Goal: Use online tool/utility: Utilize a website feature to perform a specific function

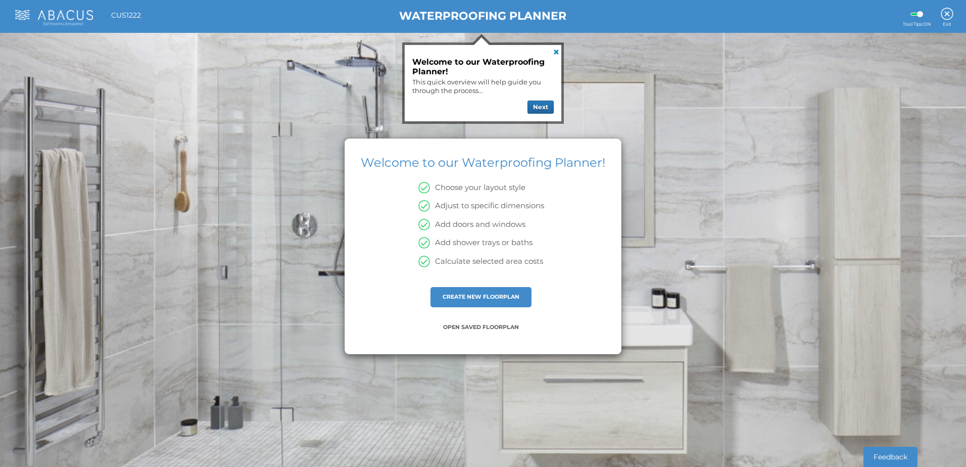
click at [556, 52] on link at bounding box center [555, 51] width 12 height 12
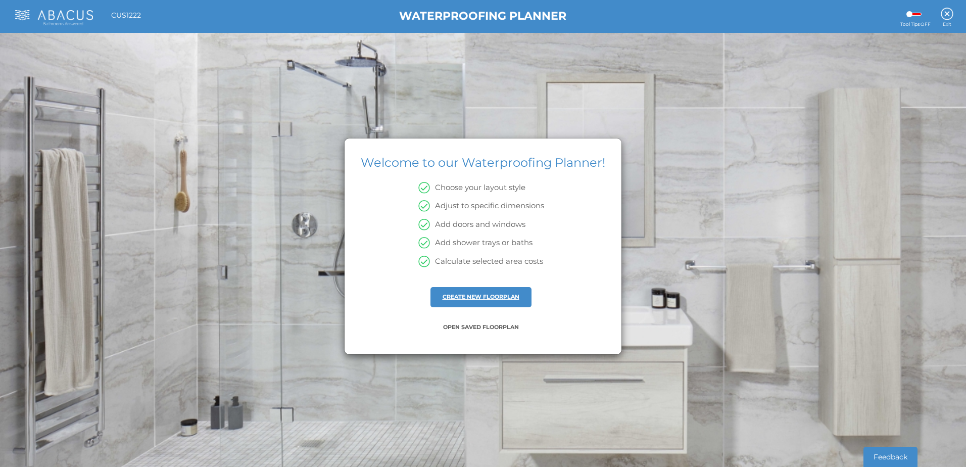
click at [496, 298] on link "CREATE NEW FLOORPLAN" at bounding box center [481, 296] width 77 height 7
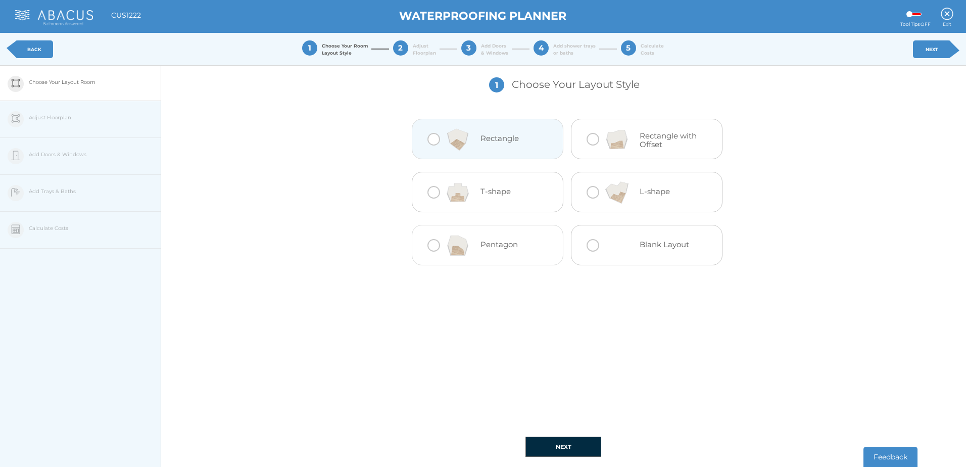
click at [434, 143] on div at bounding box center [433, 139] width 13 height 13
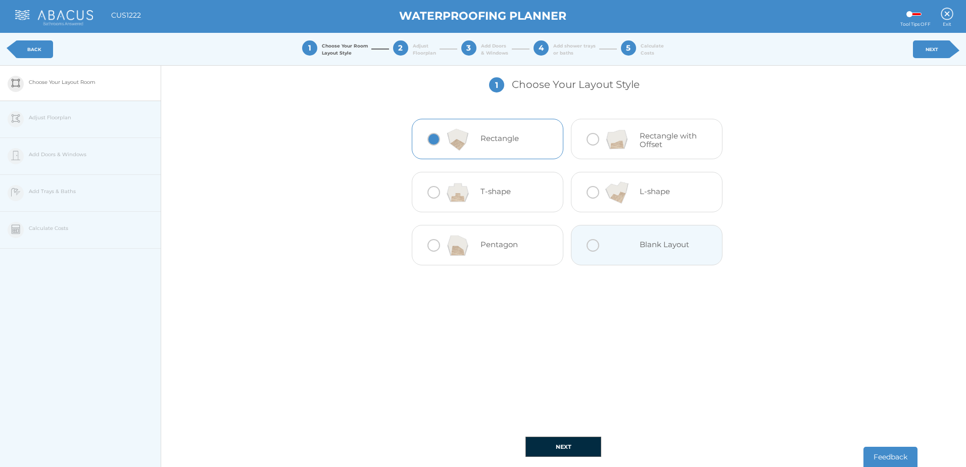
click at [563, 451] on button "NEXT" at bounding box center [563, 447] width 76 height 20
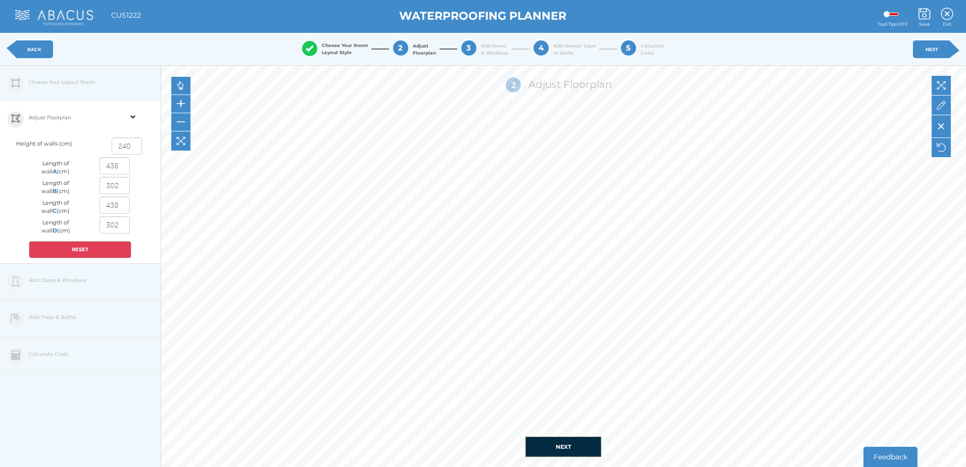
click at [559, 440] on button "NEXT" at bounding box center [563, 447] width 76 height 20
